Goal: Task Accomplishment & Management: Manage account settings

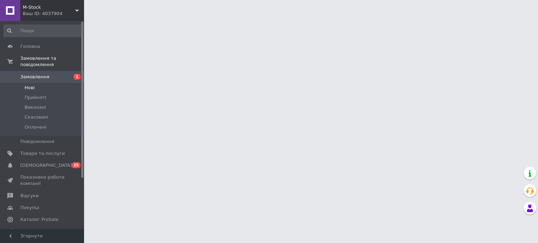
click at [43, 83] on li "Нові" at bounding box center [43, 88] width 86 height 10
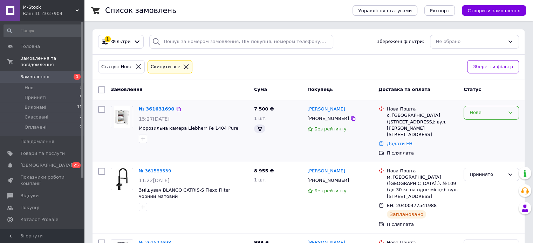
click at [482, 112] on div "Нове" at bounding box center [486, 112] width 35 height 7
click at [493, 127] on li "Прийнято" at bounding box center [491, 127] width 55 height 13
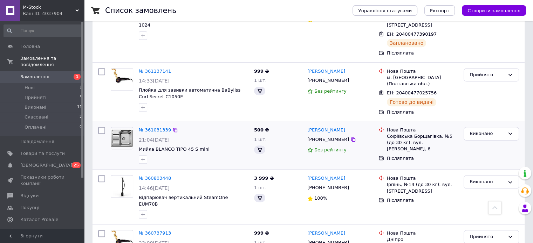
scroll to position [280, 0]
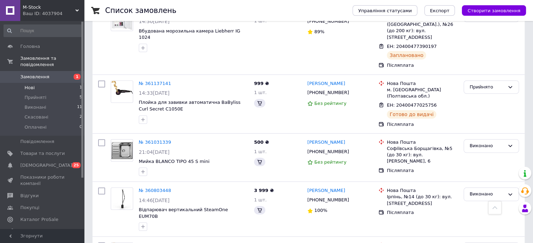
click at [48, 83] on li "Нові 1" at bounding box center [43, 88] width 86 height 10
click at [36, 83] on li "Нові 1" at bounding box center [43, 88] width 86 height 10
click at [38, 95] on span "Прийняті" at bounding box center [36, 98] width 22 height 6
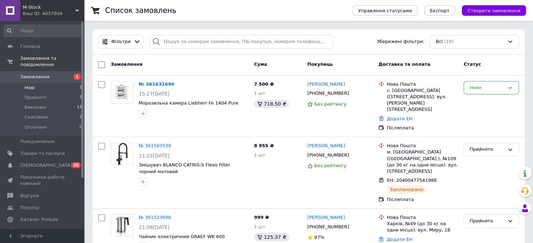
click at [42, 83] on li "Нові 1" at bounding box center [43, 88] width 86 height 10
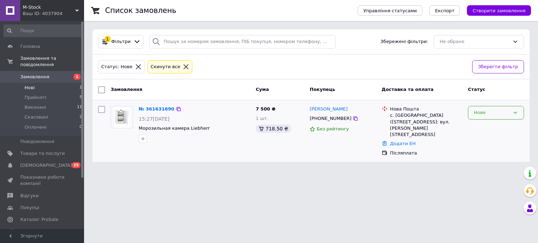
click at [479, 113] on div "Нове" at bounding box center [492, 112] width 36 height 7
click at [482, 127] on li "Прийнято" at bounding box center [495, 127] width 55 height 13
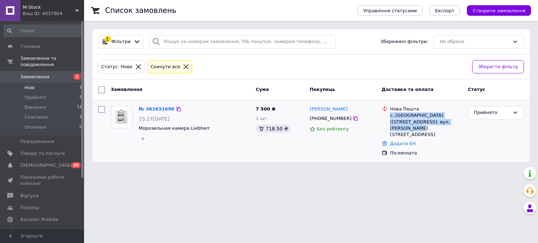
drag, startPoint x: 449, startPoint y: 123, endPoint x: 390, endPoint y: 116, distance: 58.9
click at [390, 116] on div "с. Сокільники (Львівська обл.), №1: вул. Шептицького, 19а" at bounding box center [426, 125] width 72 height 26
copy div "с. Сокільники (Львівська обл.), №1: вул. Шептицького, 19а"
click at [181, 127] on span "Морозильная камера Liebherr" at bounding box center [174, 128] width 71 height 5
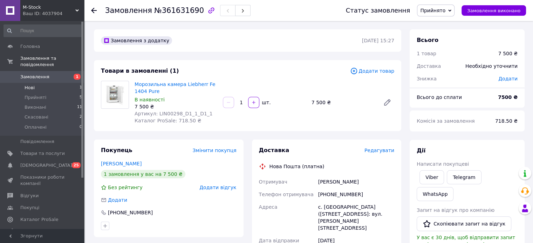
click at [39, 83] on li "Нові 1" at bounding box center [43, 88] width 86 height 10
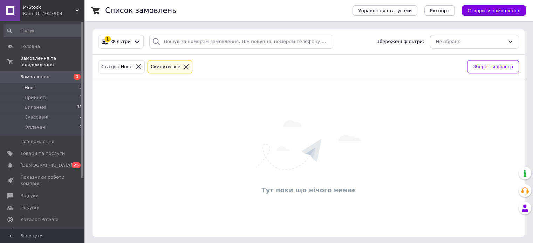
click at [39, 83] on li "Нові 0" at bounding box center [43, 88] width 86 height 10
click at [48, 93] on li "Прийняті 6" at bounding box center [43, 98] width 86 height 10
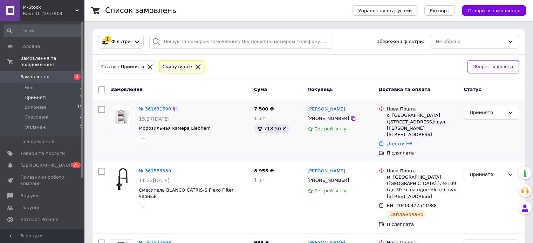
click at [155, 109] on link "№ 361631690" at bounding box center [155, 108] width 32 height 5
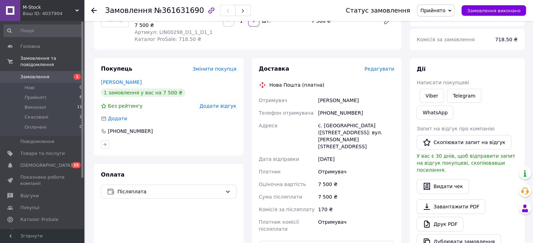
scroll to position [70, 0]
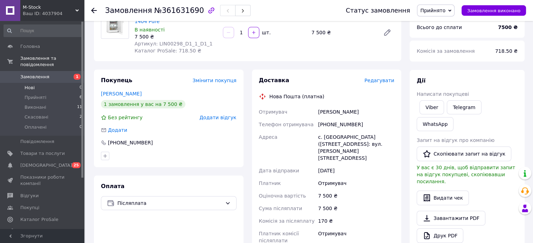
click at [39, 83] on li "Нові 0" at bounding box center [43, 88] width 86 height 10
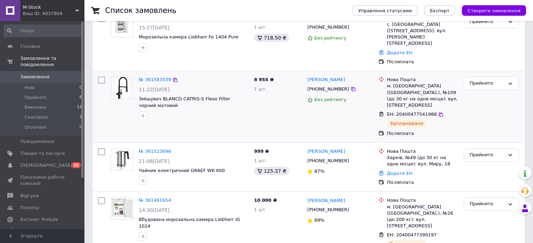
scroll to position [70, 0]
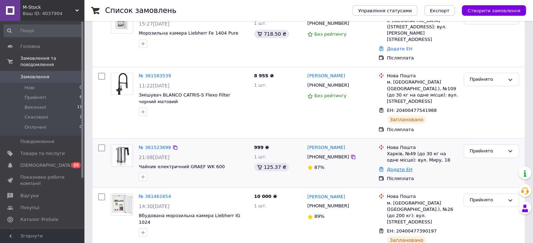
click at [395, 167] on link "Додати ЕН" at bounding box center [400, 169] width 26 height 5
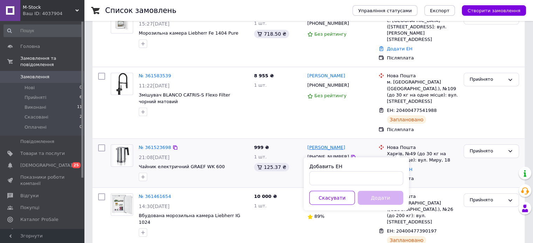
drag, startPoint x: 343, startPoint y: 139, endPoint x: 319, endPoint y: 127, distance: 26.6
click at [350, 154] on icon at bounding box center [353, 157] width 6 height 6
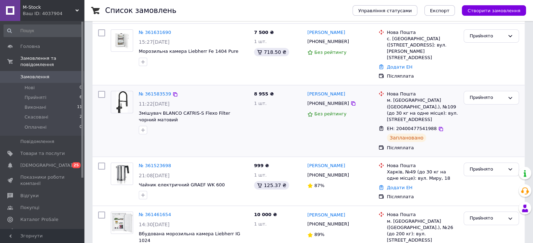
scroll to position [35, 0]
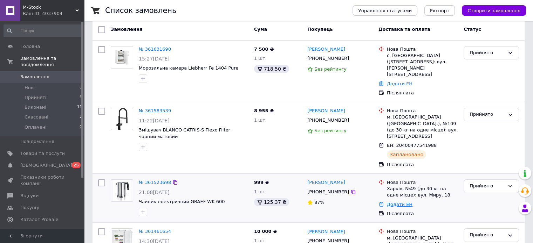
click at [399, 202] on link "Додати ЕН" at bounding box center [400, 204] width 26 height 5
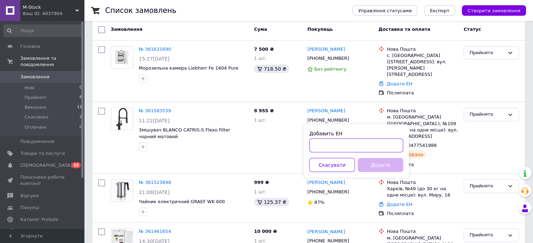
click at [341, 146] on input "Добавить ЕН" at bounding box center [356, 146] width 94 height 14
paste input "20400477595638"
type input "20400477595638"
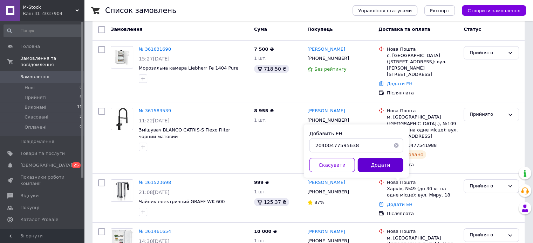
click at [381, 168] on button "Додати" at bounding box center [381, 165] width 46 height 14
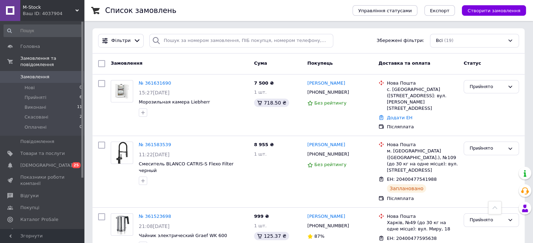
scroll to position [0, 0]
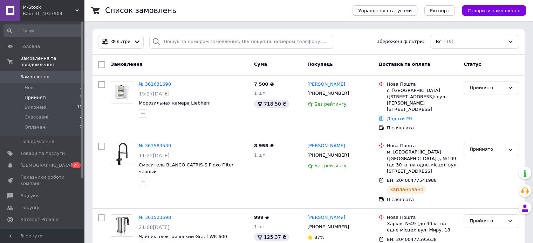
click at [40, 93] on li "Прийняті 6" at bounding box center [43, 98] width 86 height 10
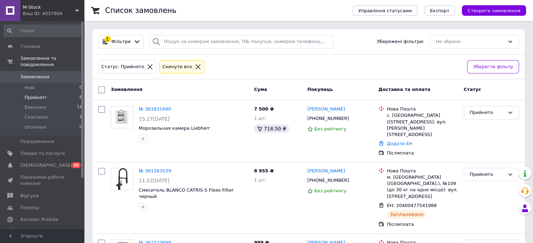
click at [42, 93] on li "Прийняті 6" at bounding box center [43, 98] width 86 height 10
click at [32, 85] on span "Нові" at bounding box center [30, 88] width 10 height 6
